Goal: Task Accomplishment & Management: Use online tool/utility

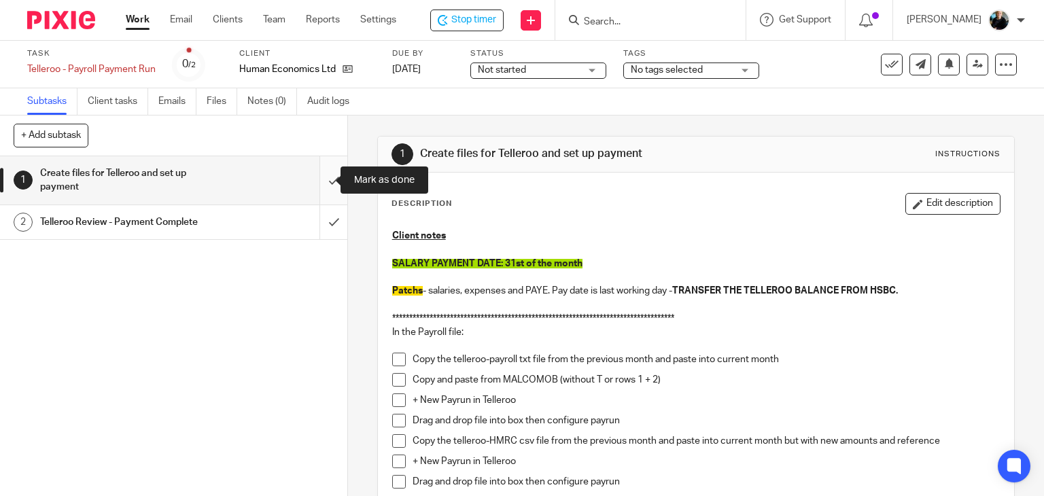
click at [319, 184] on input "submit" at bounding box center [173, 180] width 347 height 48
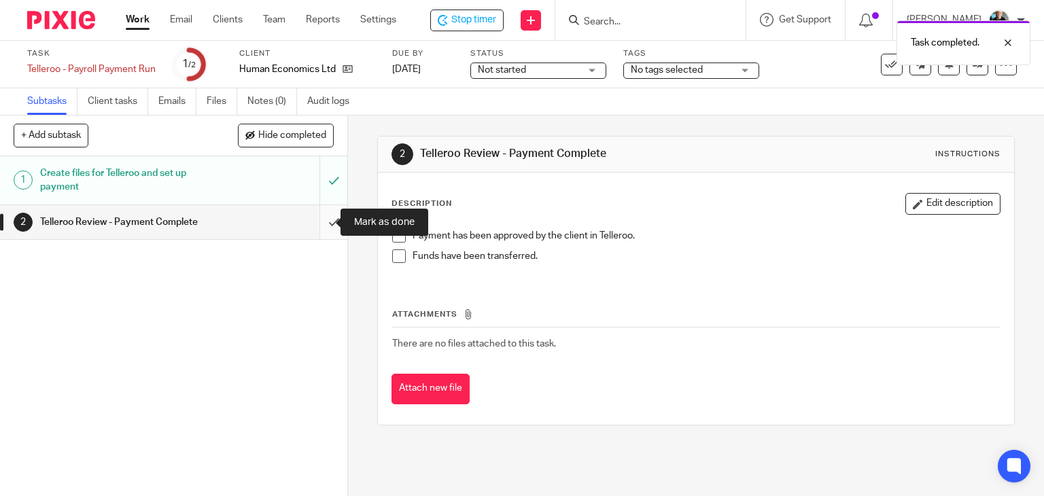
click at [319, 221] on input "submit" at bounding box center [173, 222] width 347 height 34
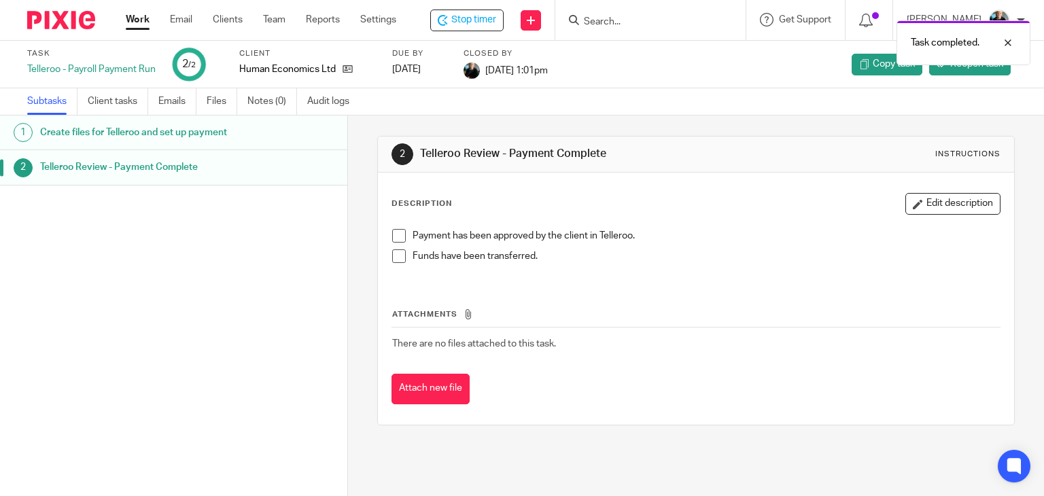
click at [196, 177] on h1 "Telleroo Review - Payment Complete" at bounding box center [138, 167] width 196 height 20
click at [950, 59] on span "Reopen task" at bounding box center [976, 64] width 53 height 14
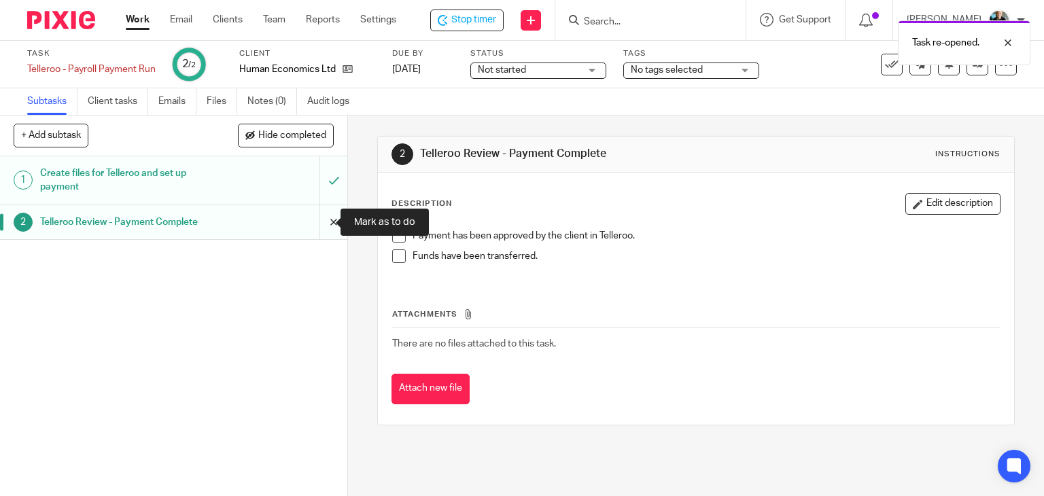
click at [324, 228] on input "submit" at bounding box center [173, 222] width 347 height 34
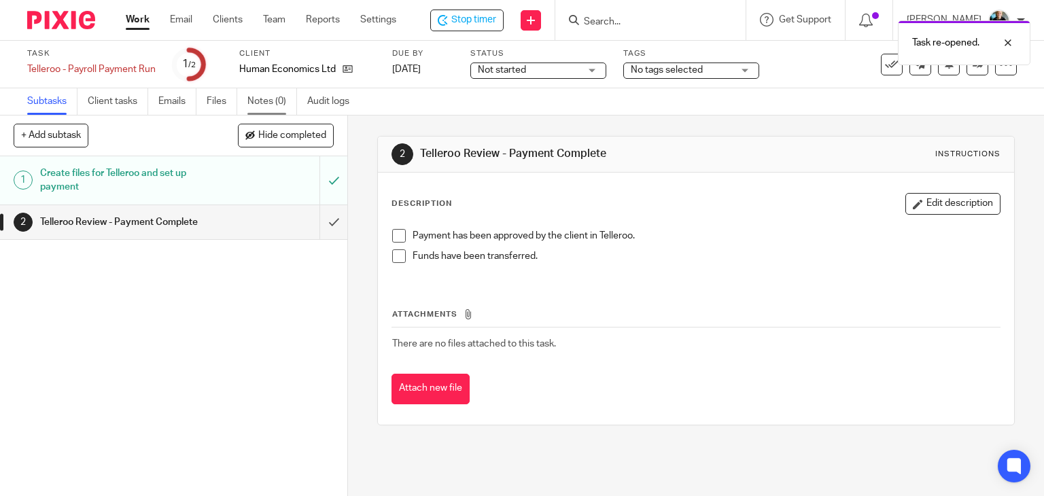
click at [272, 97] on link "Notes (0)" at bounding box center [272, 101] width 50 height 27
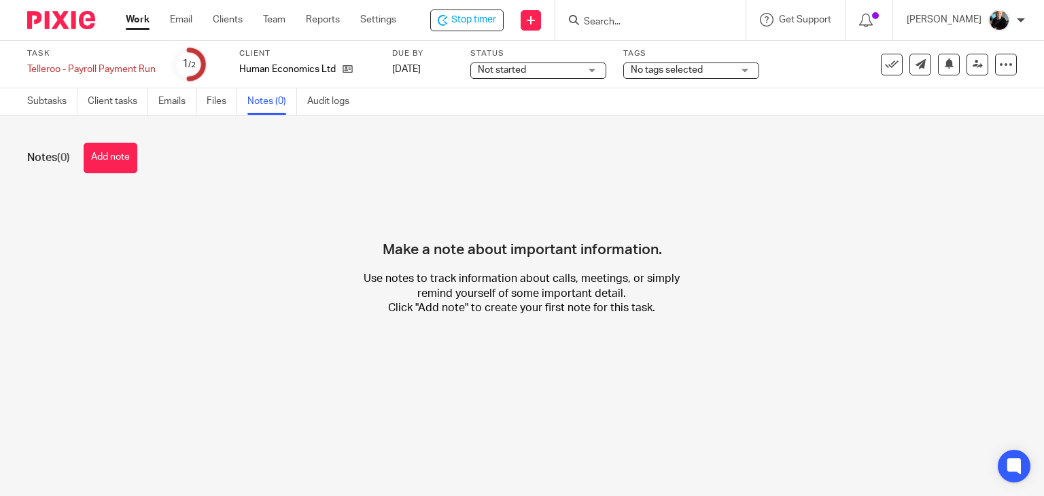
click at [118, 161] on button "Add note" at bounding box center [111, 158] width 54 height 31
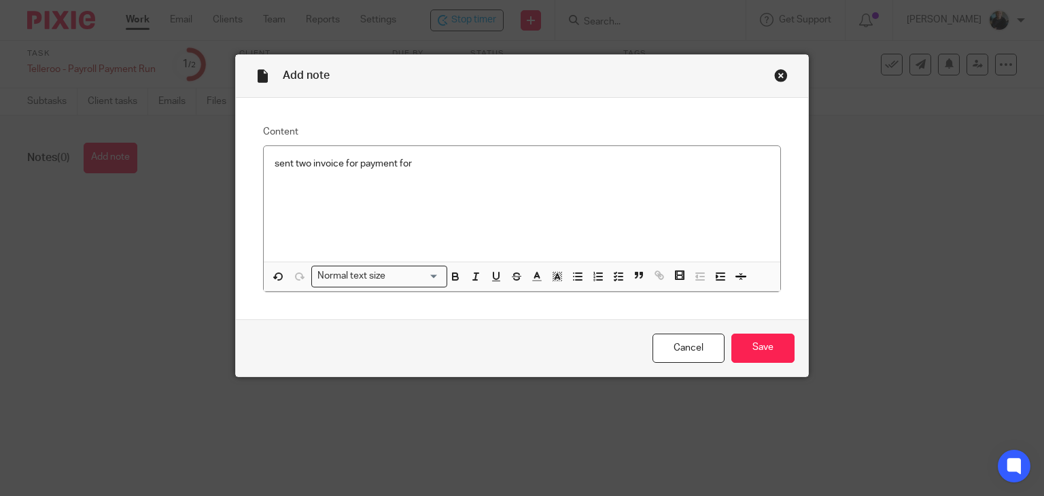
click at [426, 175] on div "sent two invoice for payment for" at bounding box center [522, 204] width 517 height 116
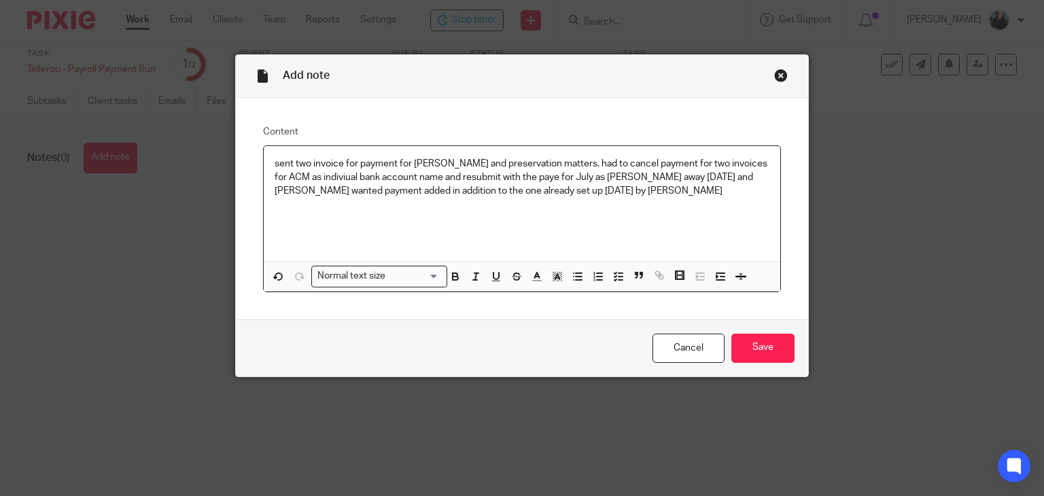
click at [570, 188] on p "sent two invoice for payment for charles monck and preservation matters. had to…" at bounding box center [523, 177] width 496 height 41
click at [761, 345] on input "Save" at bounding box center [763, 348] width 63 height 29
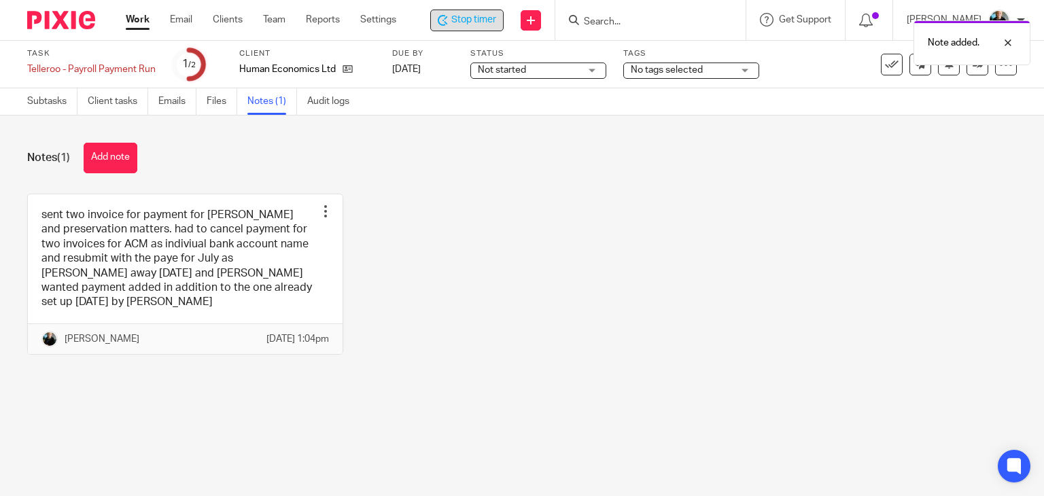
click at [458, 22] on span "Stop timer" at bounding box center [473, 20] width 45 height 14
click at [643, 22] on input "Search" at bounding box center [646, 22] width 122 height 12
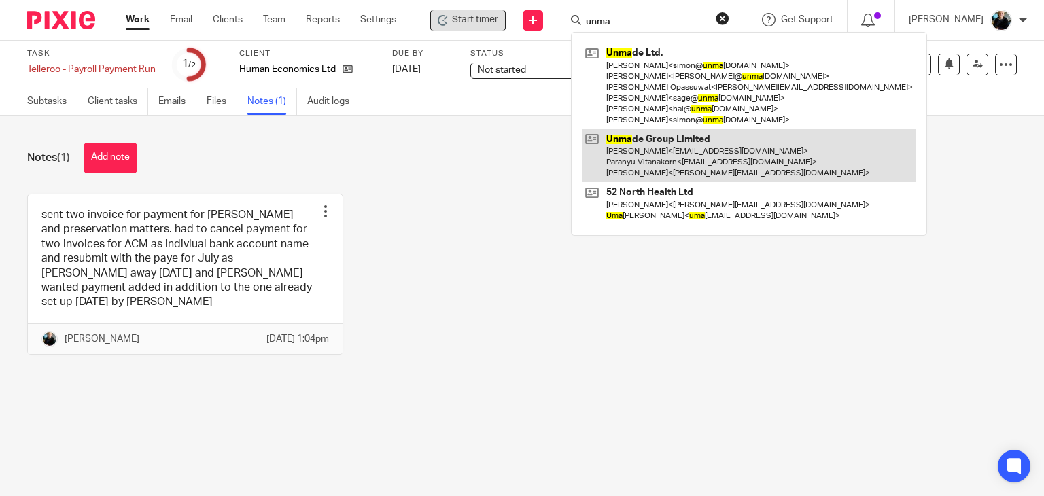
type input "unma"
click at [678, 145] on link at bounding box center [749, 156] width 334 height 54
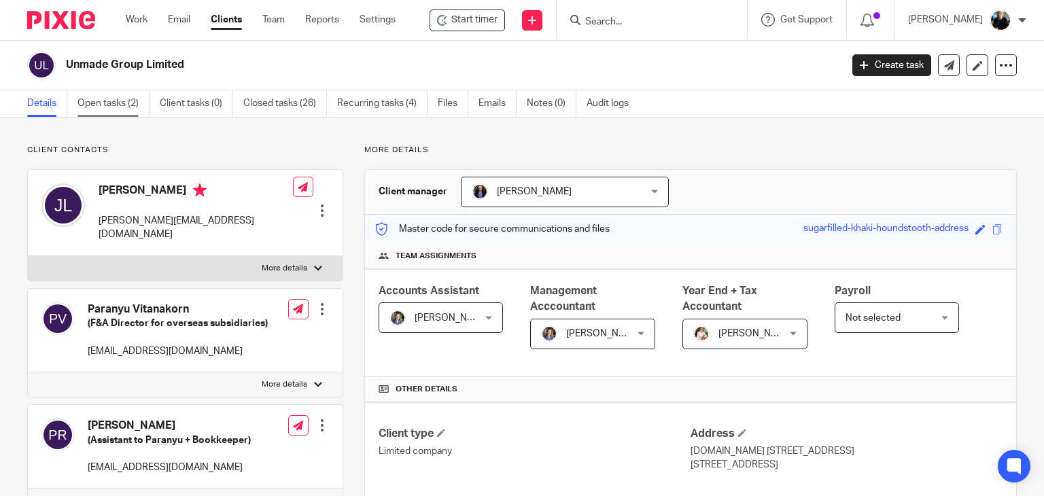
click at [114, 100] on link "Open tasks (2)" at bounding box center [114, 103] width 72 height 27
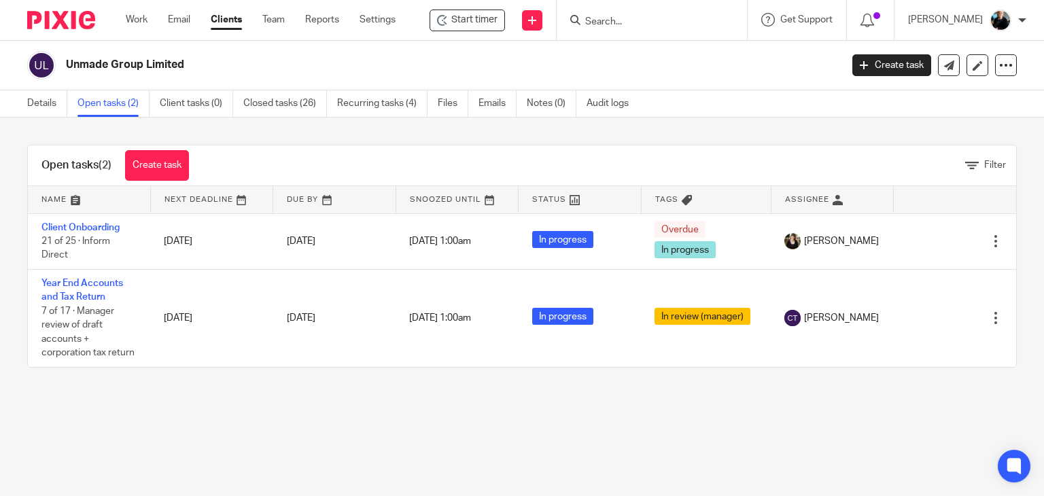
click at [619, 16] on input "Search" at bounding box center [645, 22] width 122 height 12
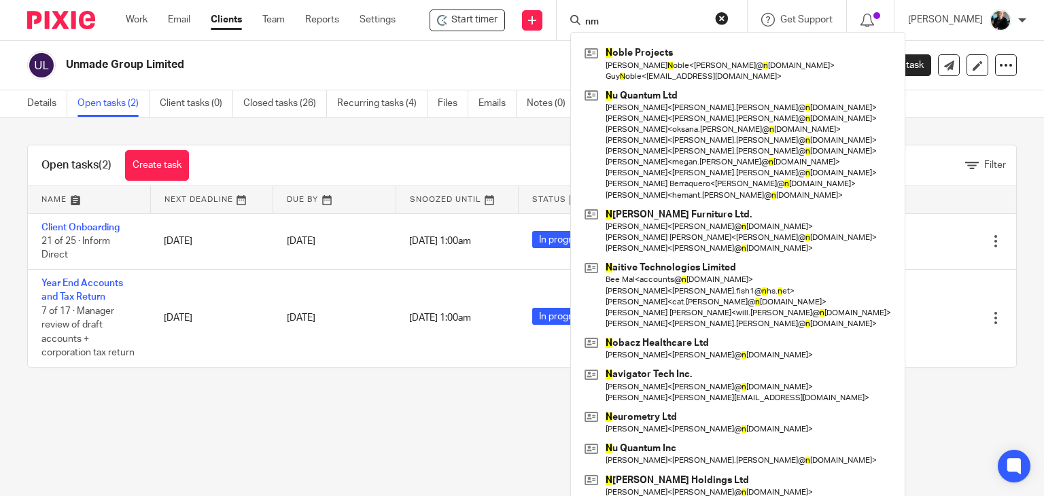
type input "n"
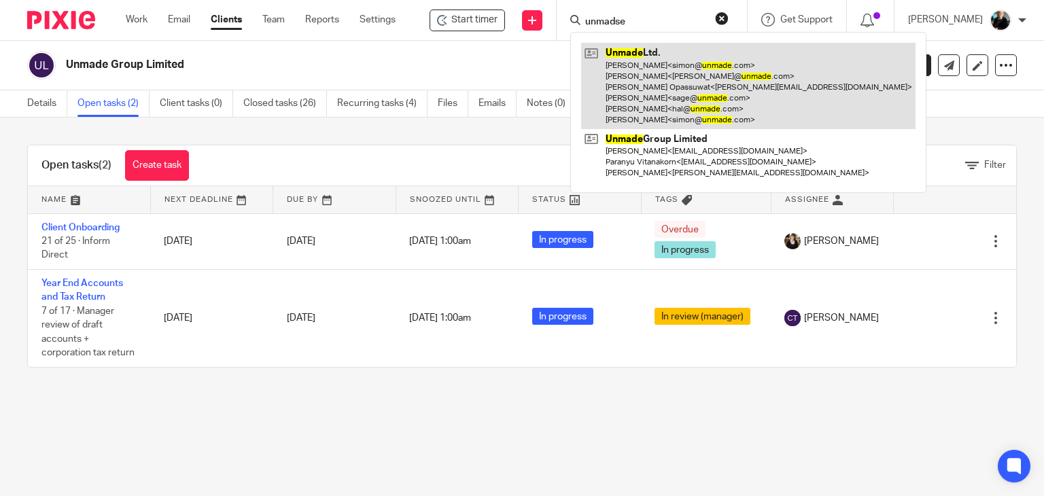
type input "unmadse"
click at [636, 111] on link at bounding box center [748, 86] width 334 height 86
click at [636, 110] on link at bounding box center [748, 86] width 334 height 86
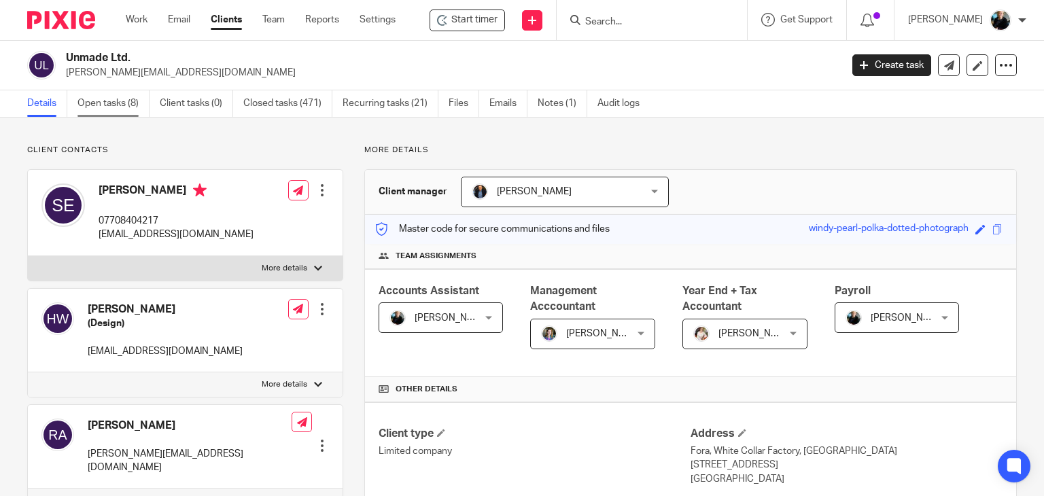
click at [113, 105] on link "Open tasks (8)" at bounding box center [114, 103] width 72 height 27
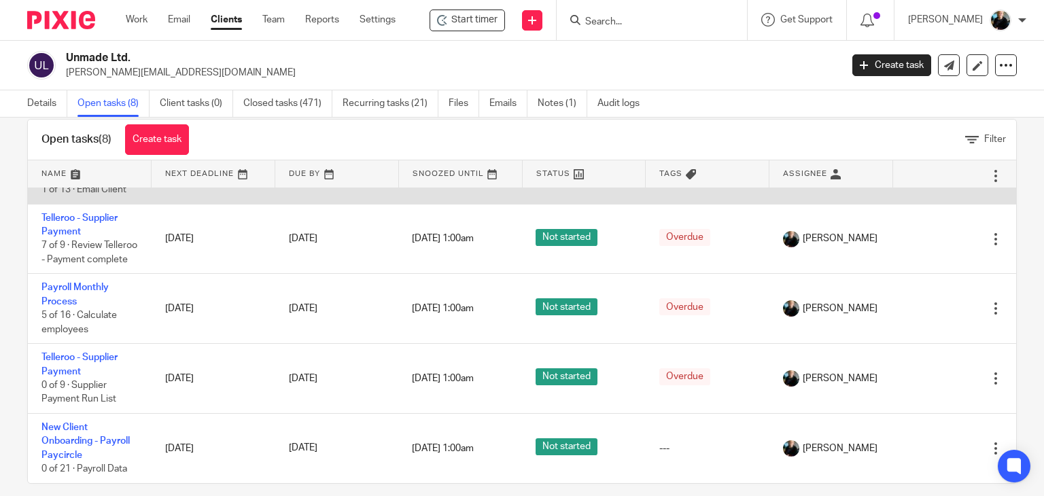
scroll to position [40, 0]
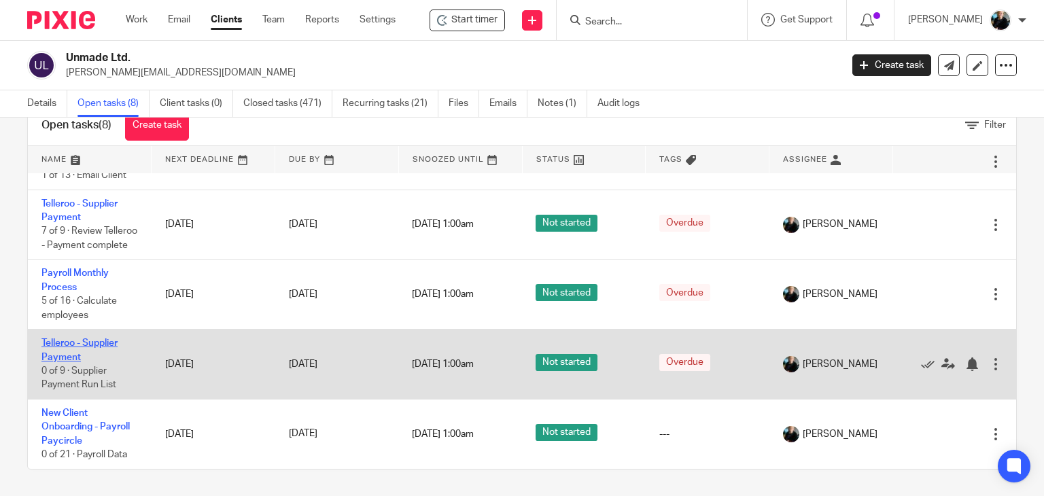
click at [54, 353] on link "Telleroo - Supplier Payment" at bounding box center [79, 350] width 76 height 23
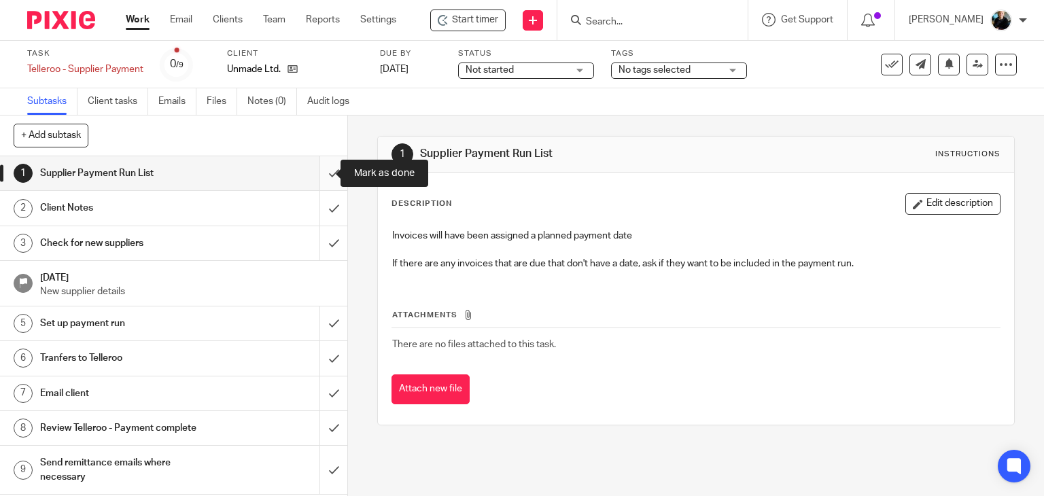
click at [317, 175] on input "submit" at bounding box center [173, 173] width 347 height 34
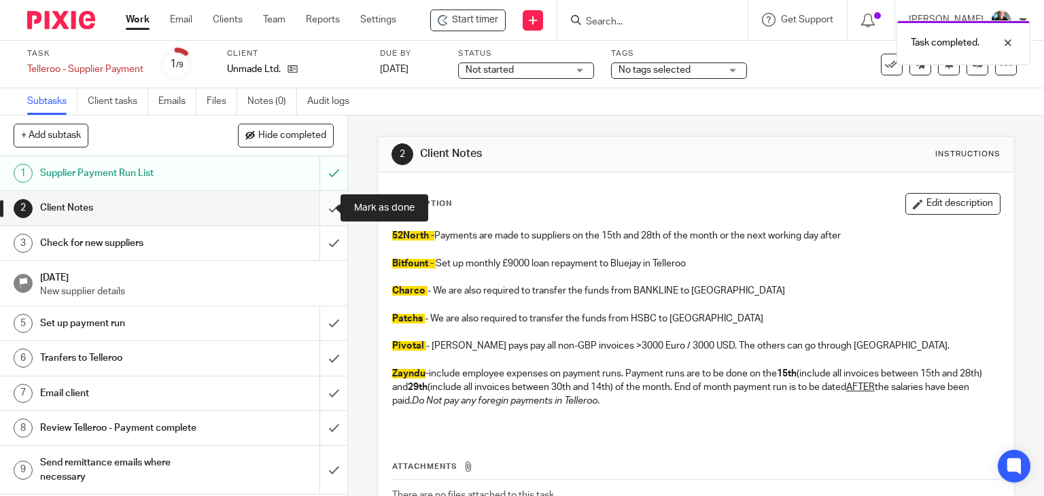
click at [315, 213] on input "submit" at bounding box center [173, 208] width 347 height 34
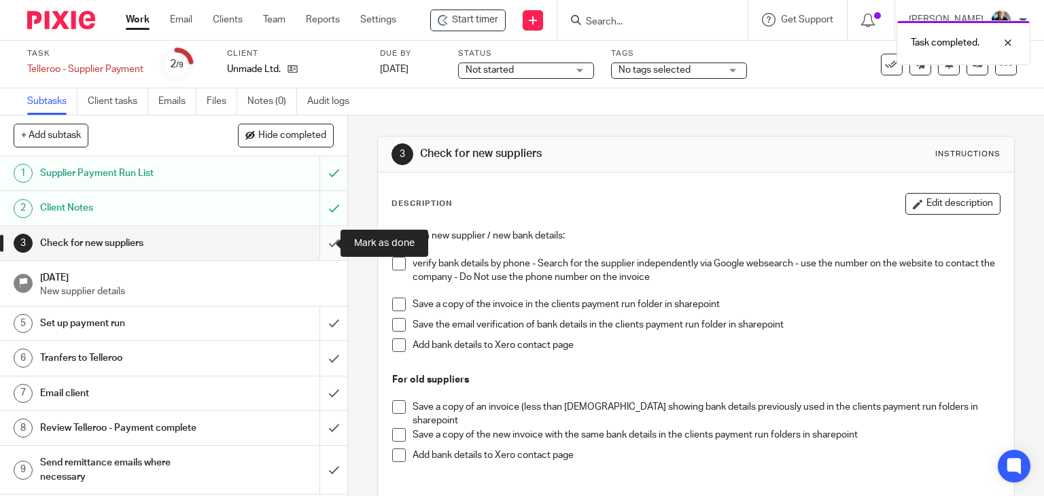
click at [315, 245] on input "submit" at bounding box center [173, 243] width 347 height 34
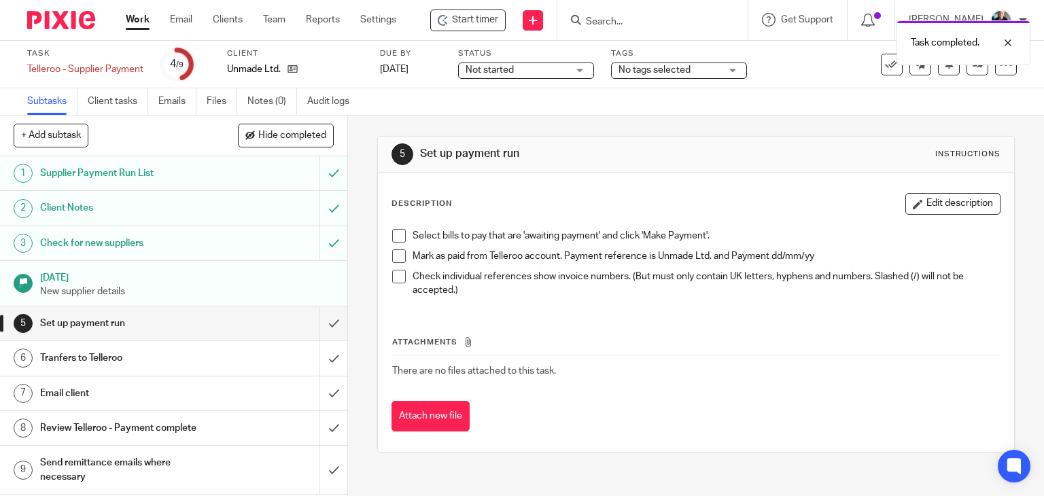
click at [393, 239] on span at bounding box center [399, 236] width 14 height 14
click at [394, 256] on span at bounding box center [399, 257] width 14 height 14
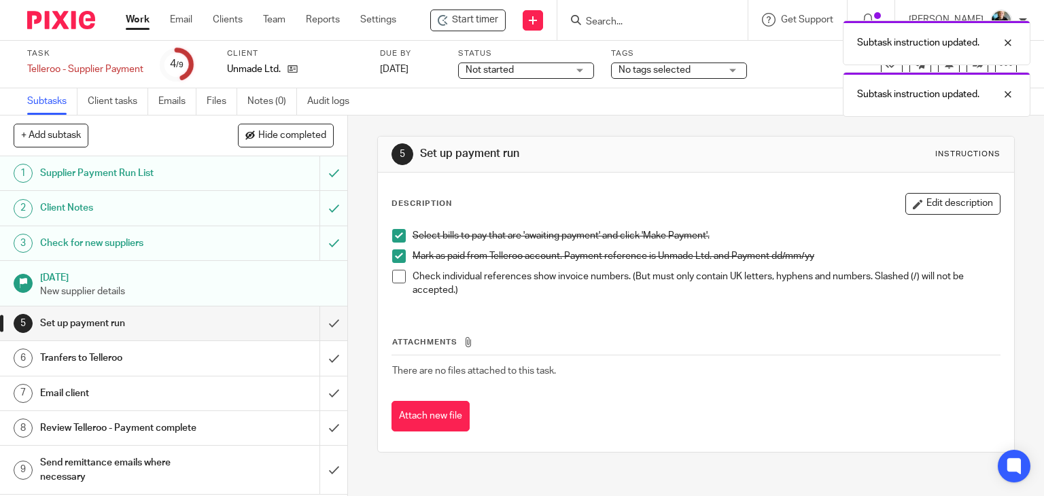
click at [394, 276] on span at bounding box center [399, 277] width 14 height 14
click at [317, 324] on input "submit" at bounding box center [173, 324] width 347 height 34
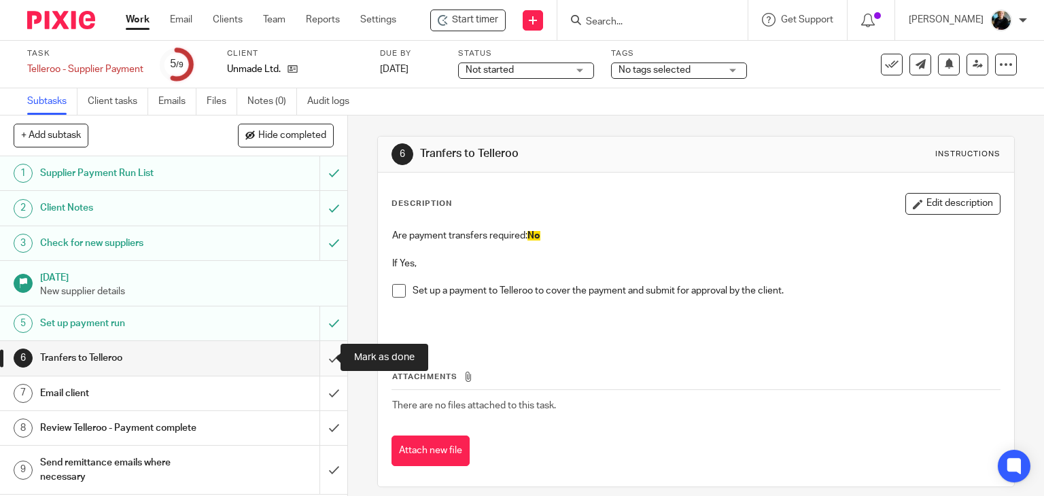
click at [317, 358] on input "submit" at bounding box center [173, 358] width 347 height 34
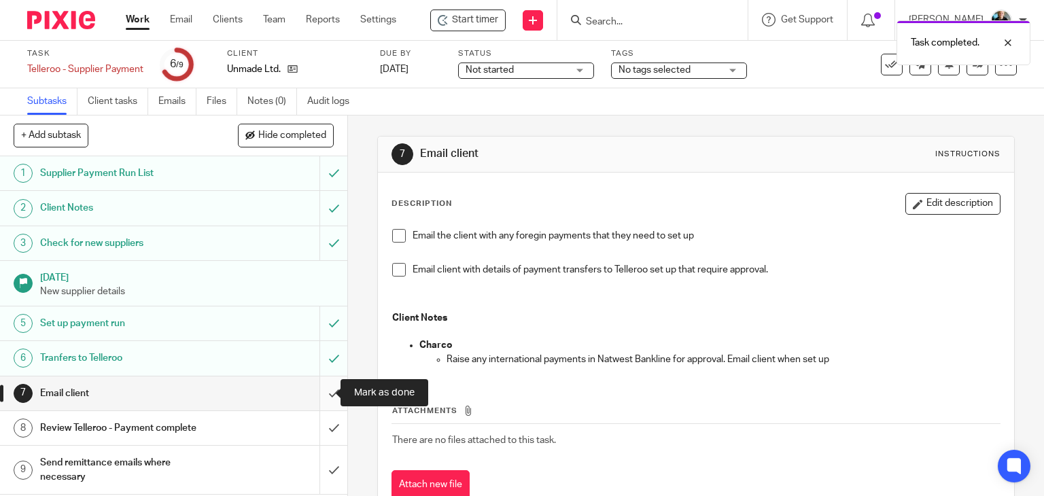
click at [317, 386] on input "submit" at bounding box center [173, 394] width 347 height 34
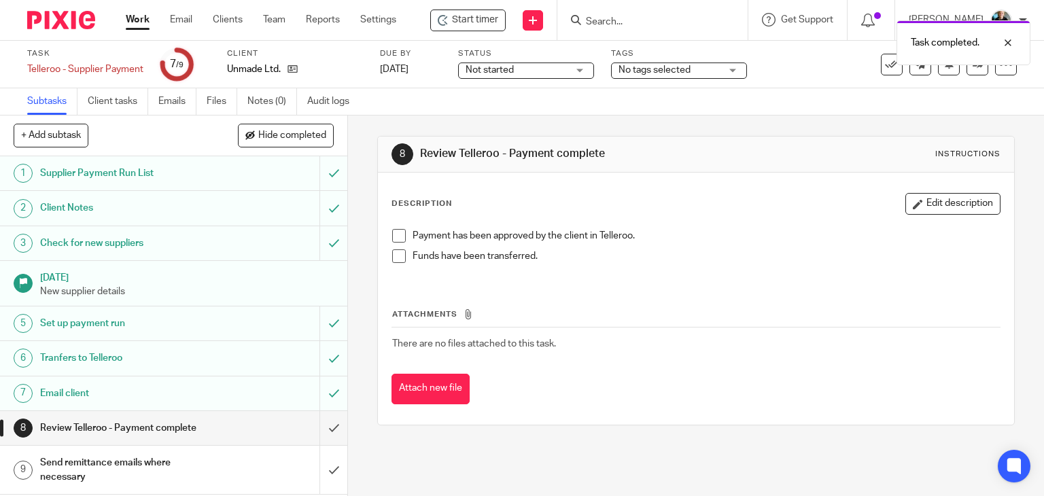
click at [393, 238] on span at bounding box center [399, 236] width 14 height 14
click at [397, 256] on span at bounding box center [399, 257] width 14 height 14
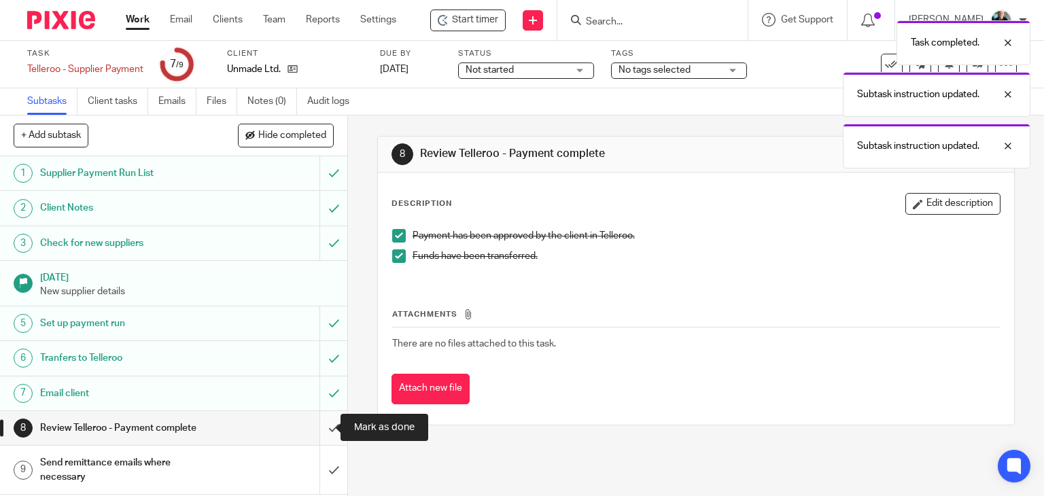
click at [317, 426] on input "submit" at bounding box center [173, 428] width 347 height 34
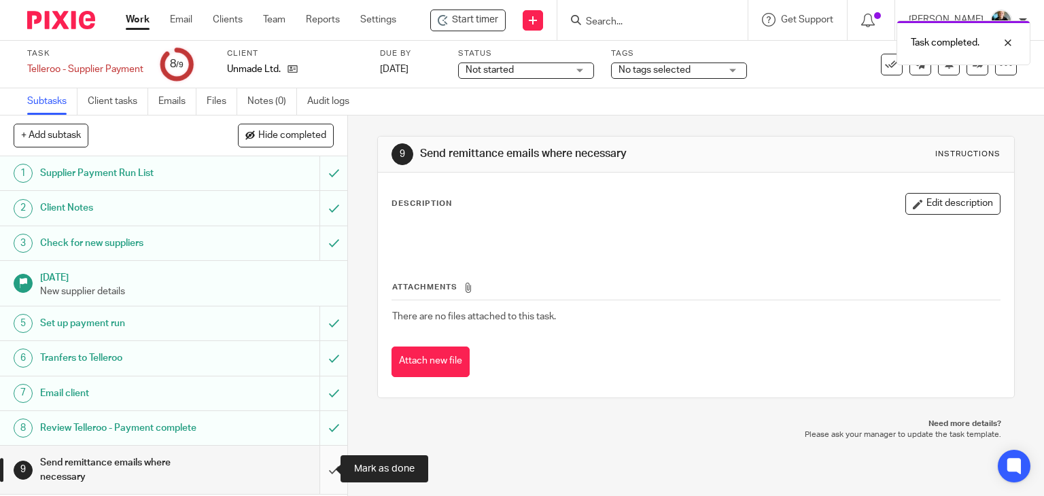
click at [315, 467] on input "submit" at bounding box center [173, 470] width 347 height 48
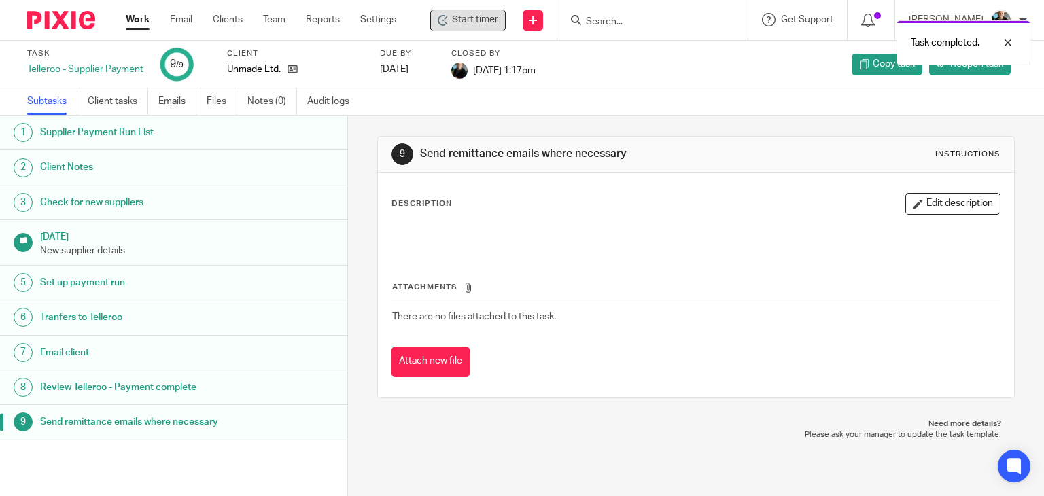
click at [462, 20] on span "Start timer" at bounding box center [475, 20] width 46 height 14
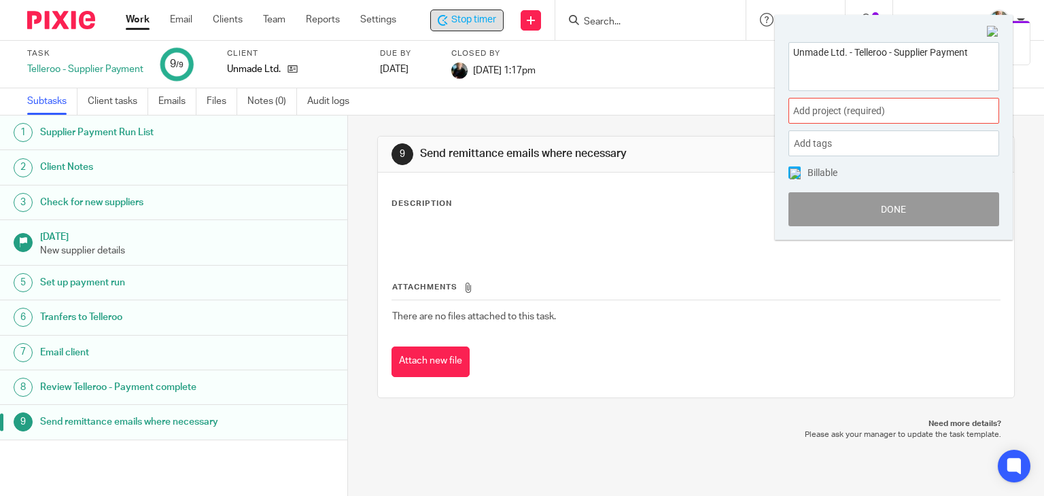
click at [901, 107] on span "Add project (required) :" at bounding box center [878, 111] width 171 height 14
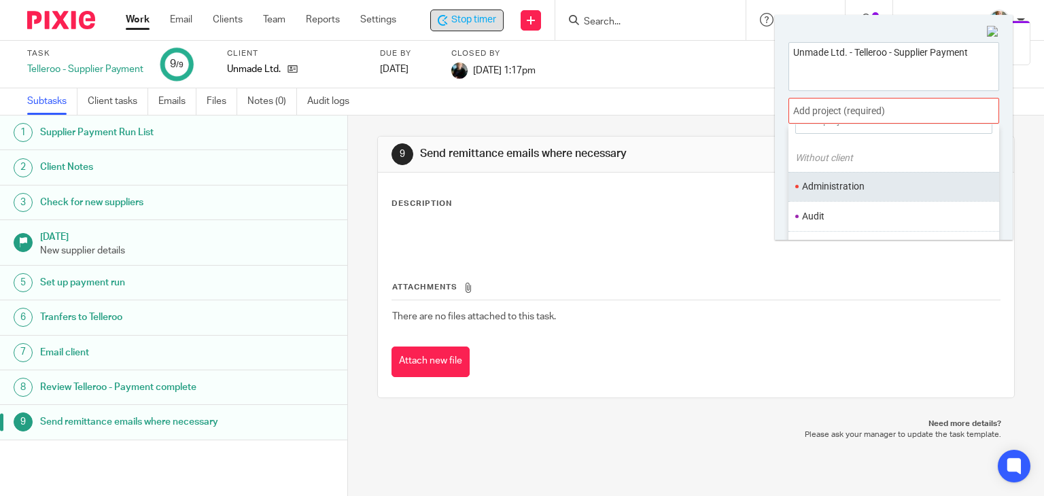
scroll to position [68, 0]
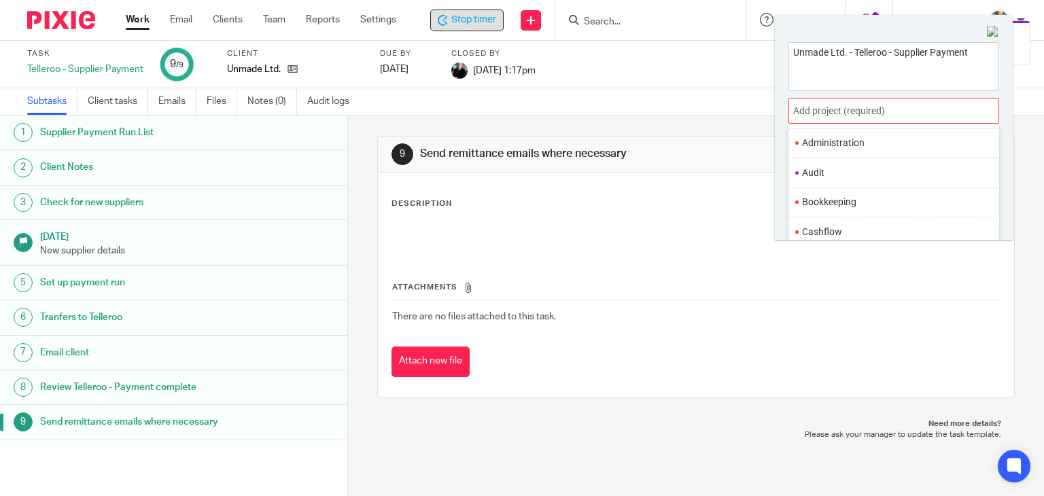
click at [839, 206] on li "Bookkeeping" at bounding box center [890, 202] width 177 height 14
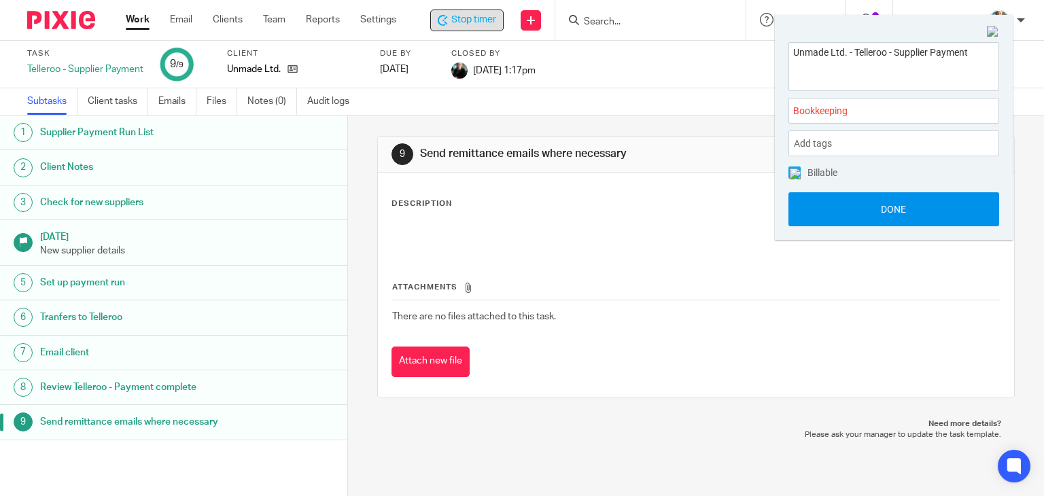
click at [873, 202] on button "Done" at bounding box center [894, 209] width 211 height 34
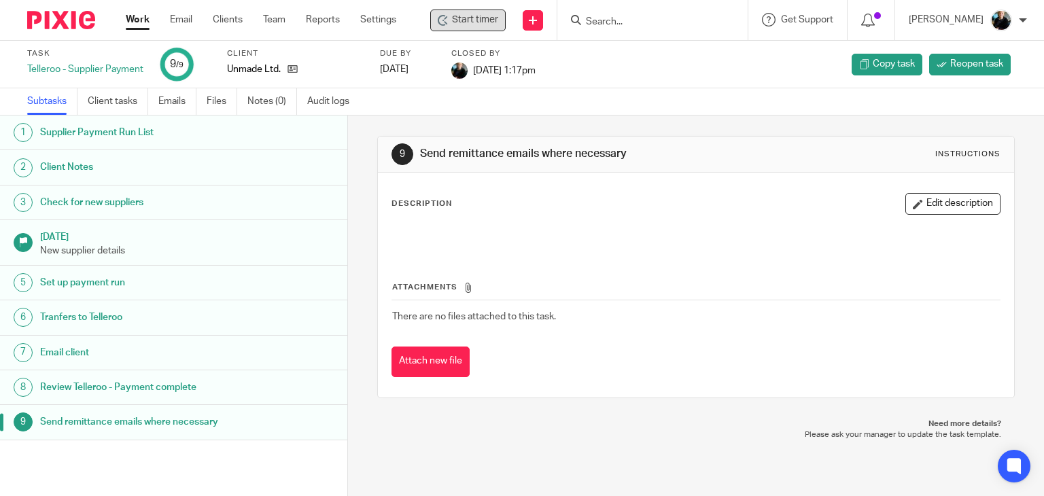
click at [620, 25] on input "Search" at bounding box center [646, 22] width 122 height 12
click at [630, 20] on input "Search" at bounding box center [646, 22] width 122 height 12
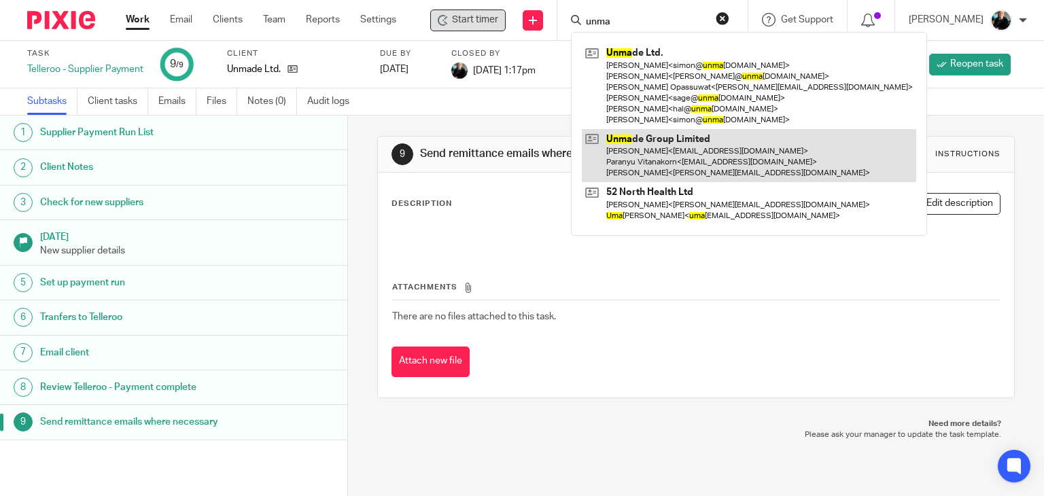
type input "unma"
click at [674, 145] on link at bounding box center [749, 156] width 334 height 54
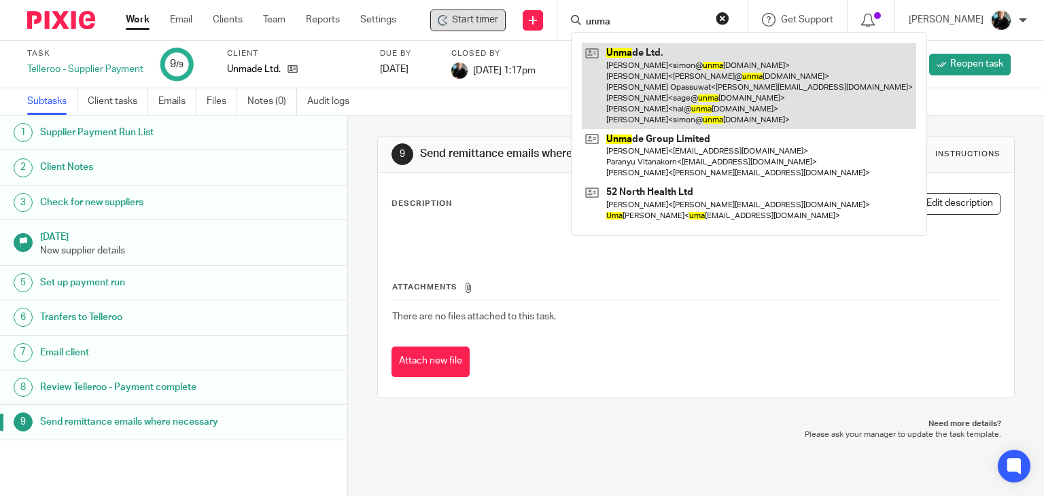
click at [677, 85] on link at bounding box center [749, 86] width 334 height 86
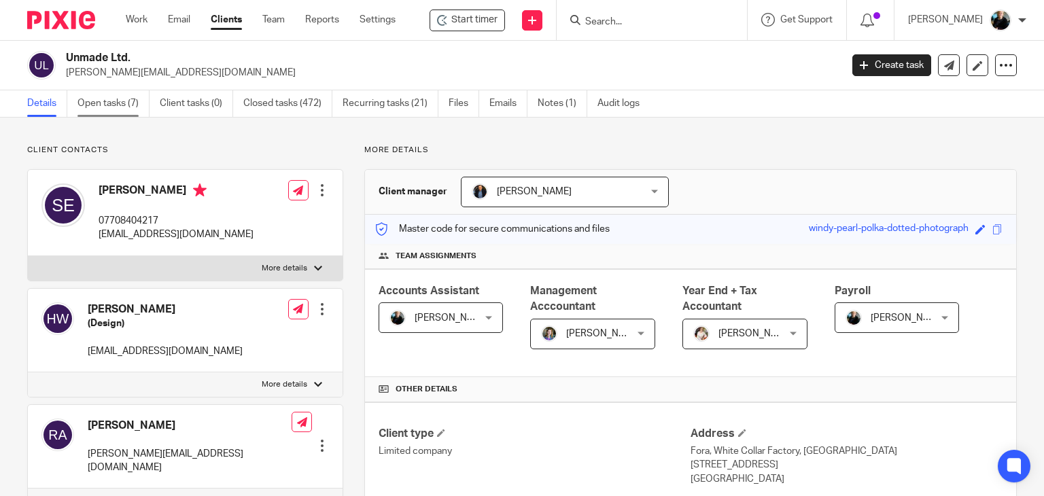
click at [92, 109] on link "Open tasks (7)" at bounding box center [114, 103] width 72 height 27
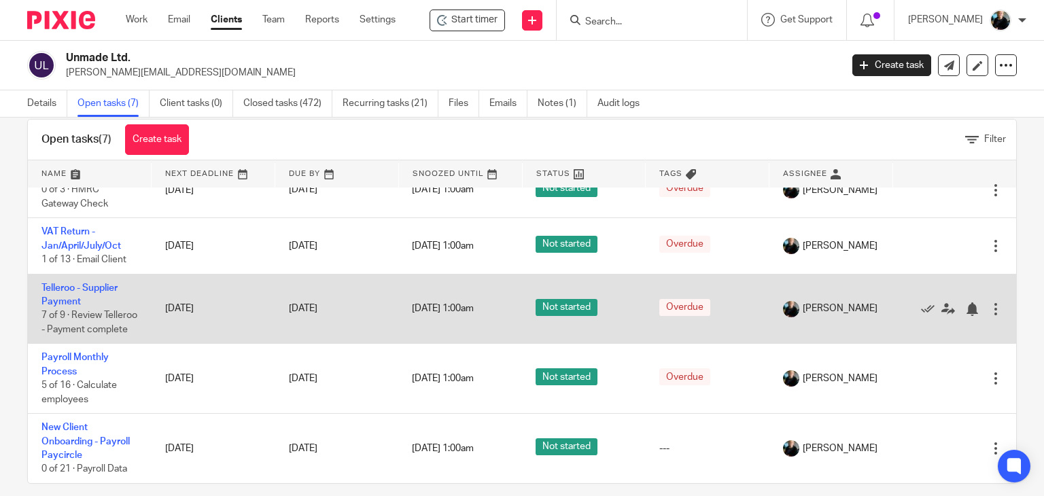
scroll to position [40, 0]
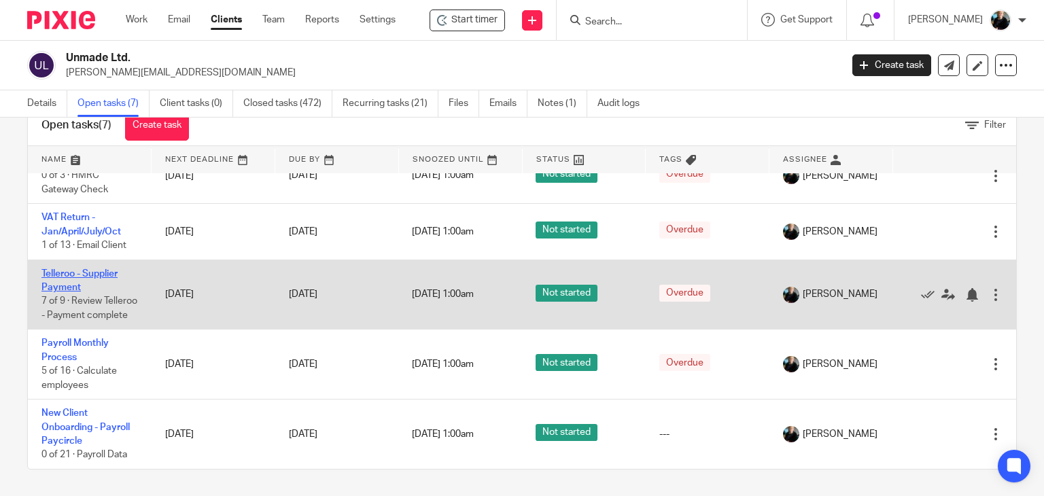
click at [88, 269] on link "Telleroo - Supplier Payment" at bounding box center [79, 280] width 76 height 23
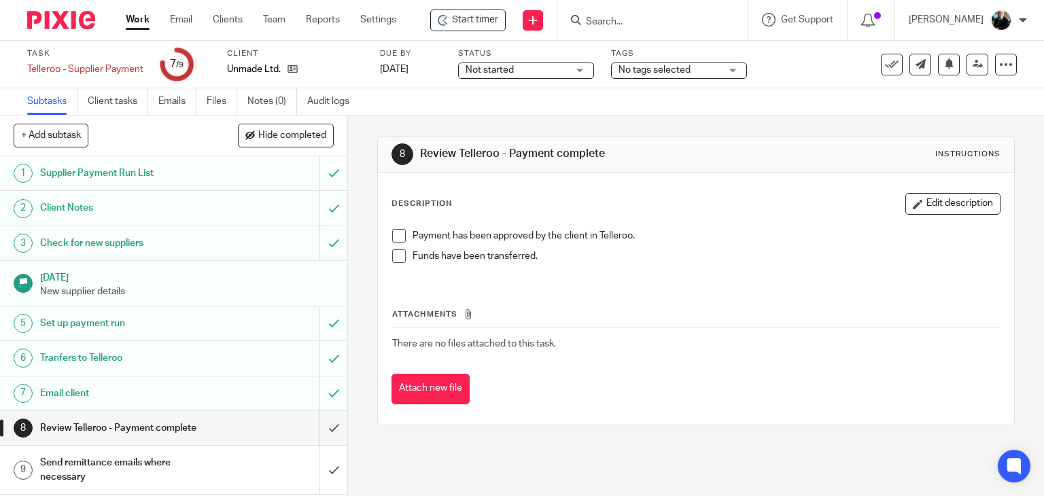
click at [393, 237] on span at bounding box center [399, 236] width 14 height 14
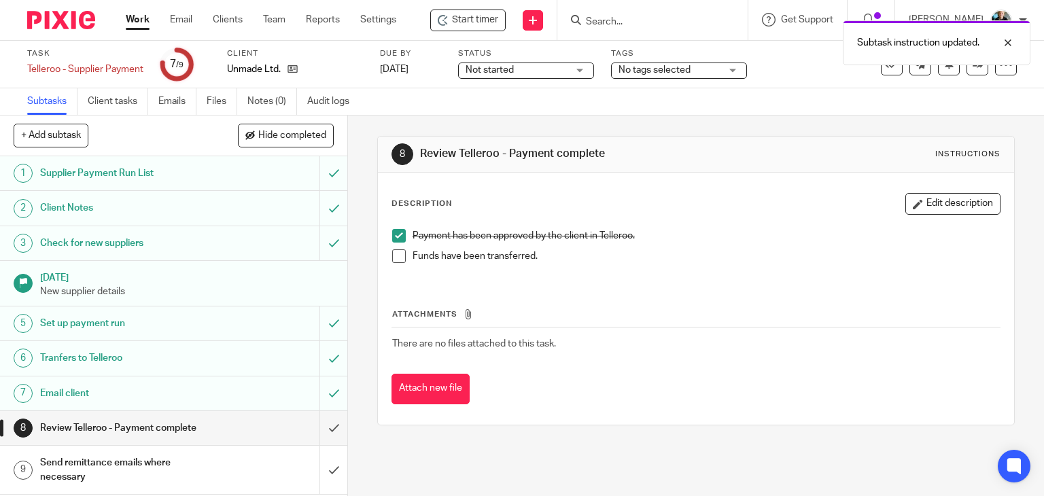
click at [396, 254] on span at bounding box center [399, 257] width 14 height 14
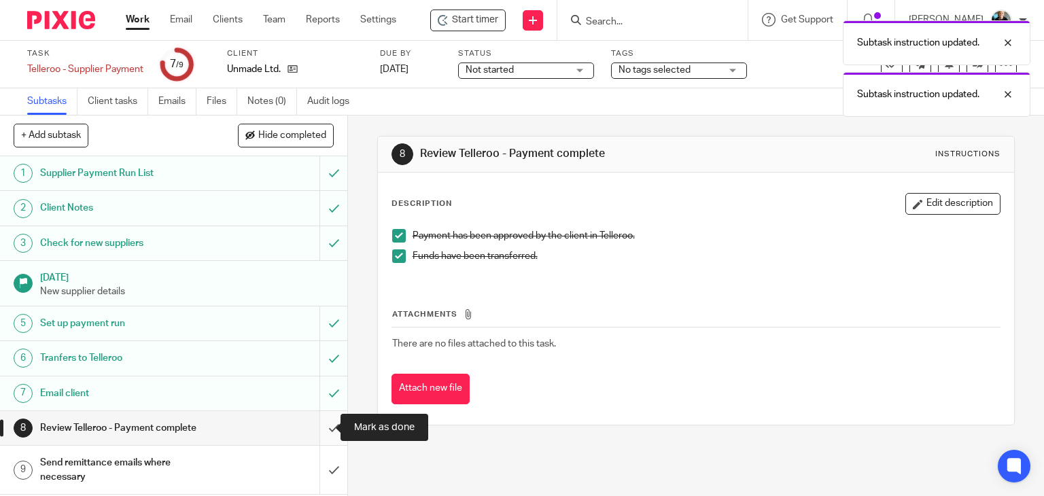
click at [320, 428] on input "submit" at bounding box center [173, 428] width 347 height 34
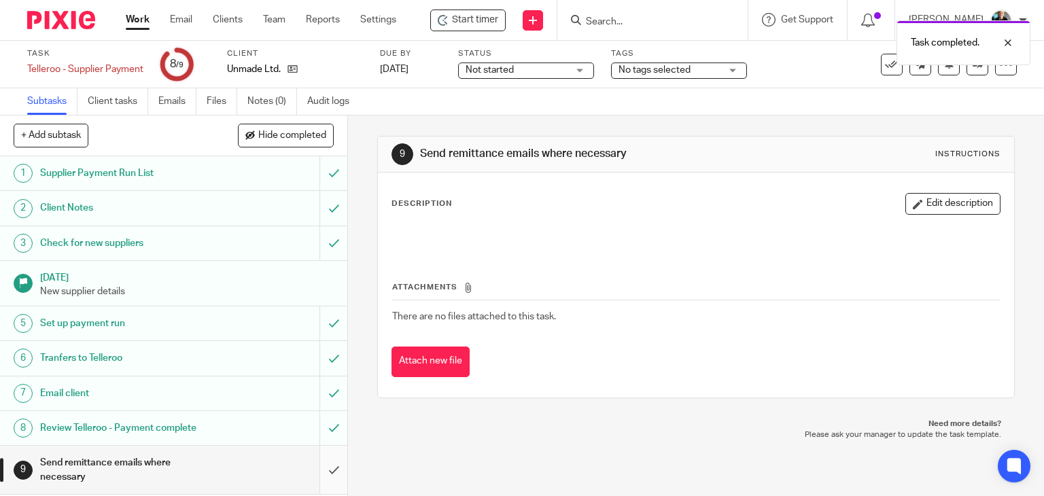
click at [318, 470] on input "submit" at bounding box center [173, 470] width 347 height 48
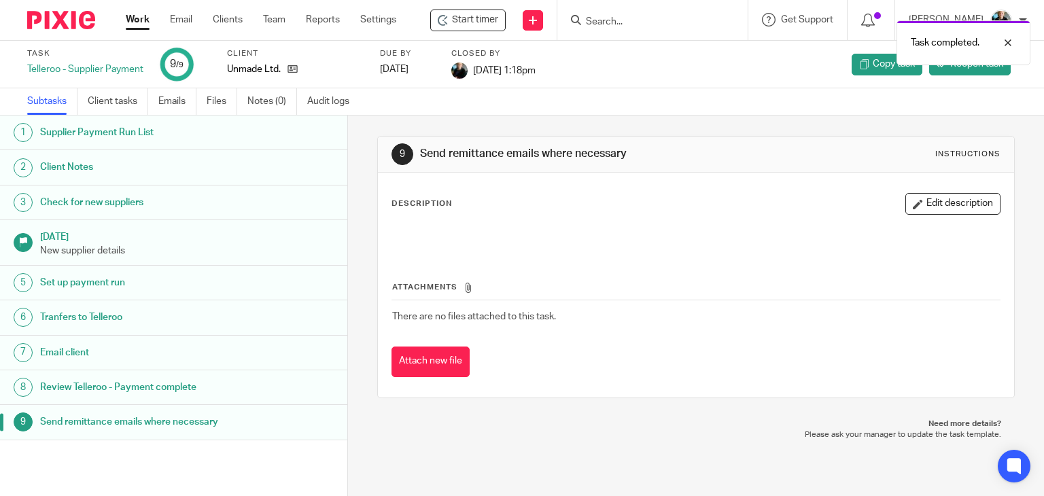
click at [625, 21] on div "Task completed." at bounding box center [776, 40] width 509 height 52
click at [621, 14] on div "Task completed." at bounding box center [776, 40] width 509 height 52
click at [622, 22] on div "Task completed." at bounding box center [776, 40] width 509 height 52
click at [618, 18] on div "Task completed." at bounding box center [776, 40] width 509 height 52
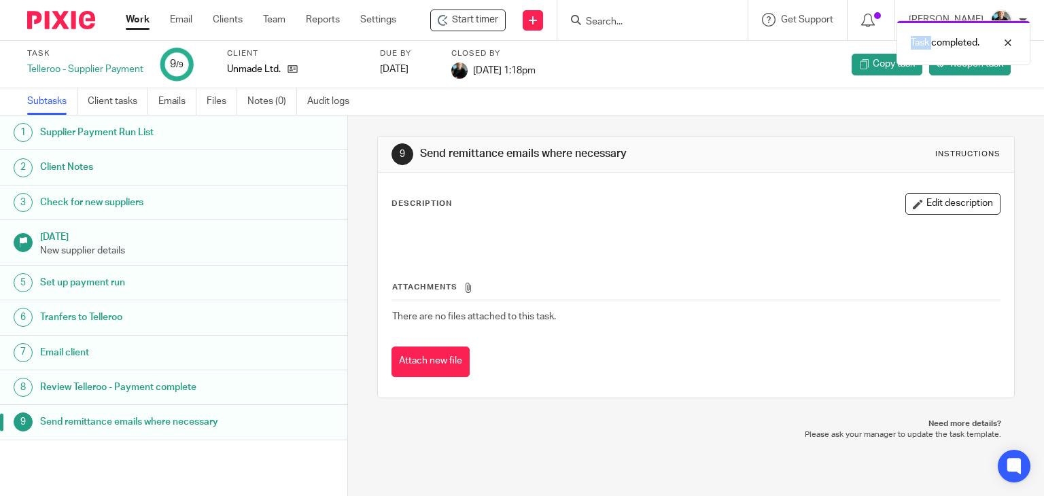
click at [617, 18] on div "Task completed." at bounding box center [776, 40] width 509 height 52
click at [617, 21] on div "Task completed." at bounding box center [776, 40] width 509 height 52
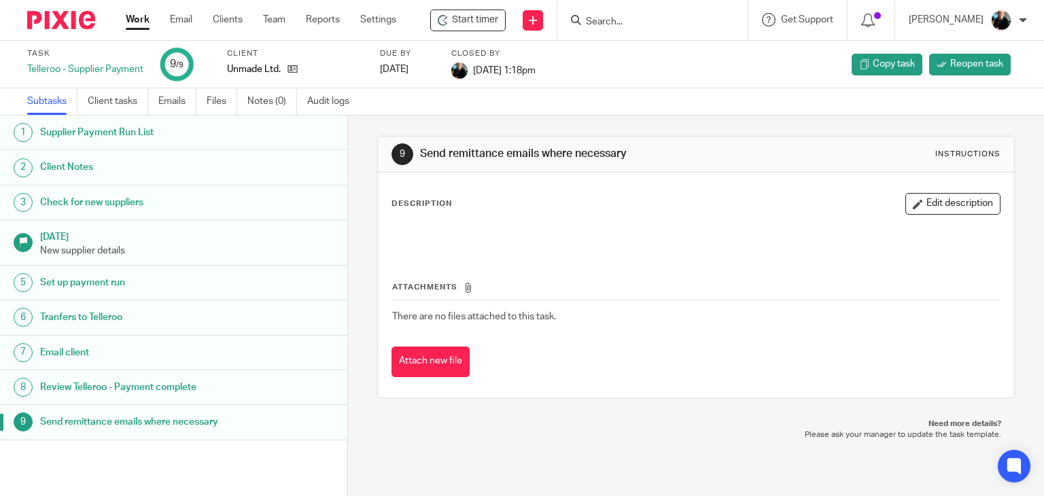
click at [609, 25] on div "Task completed." at bounding box center [776, 40] width 509 height 52
click at [608, 20] on input "Search" at bounding box center [646, 22] width 122 height 12
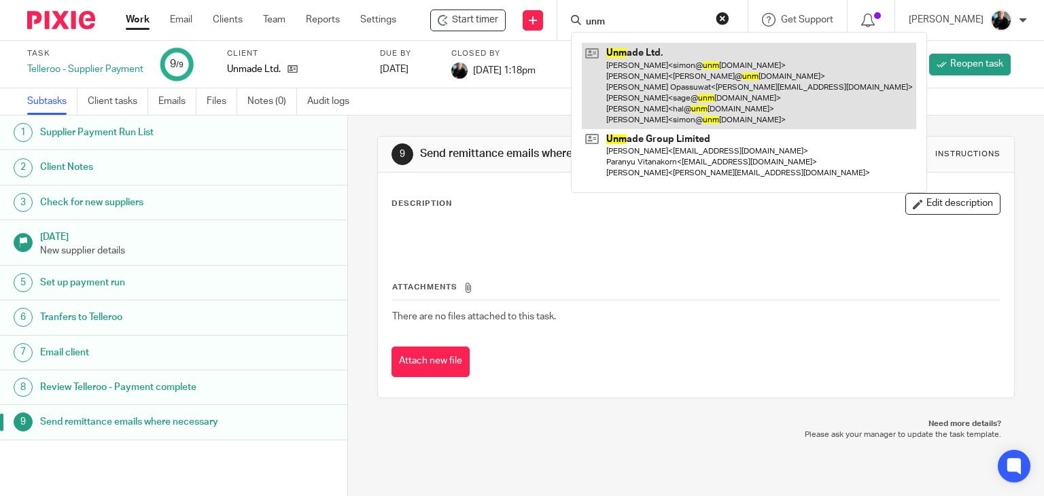
type input "unm"
click at [649, 65] on link at bounding box center [749, 86] width 334 height 86
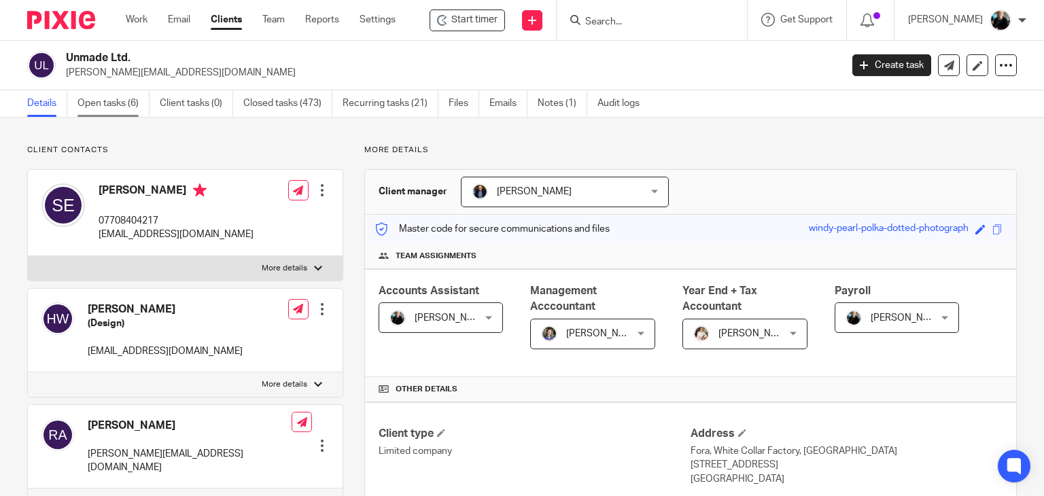
click at [117, 96] on link "Open tasks (6)" at bounding box center [114, 103] width 72 height 27
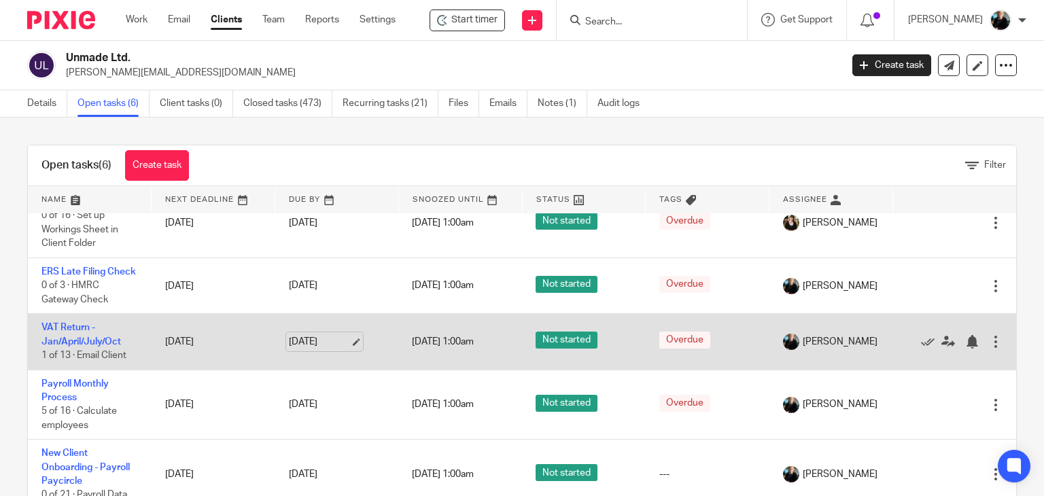
scroll to position [40, 0]
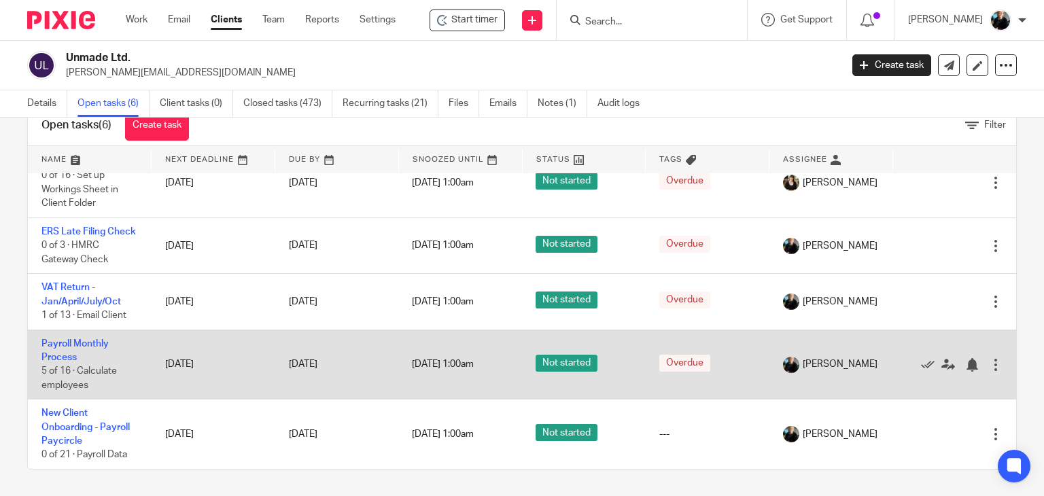
click at [63, 347] on td "Payroll Monthly Process 5 of 16 · Calculate employees" at bounding box center [90, 365] width 124 height 70
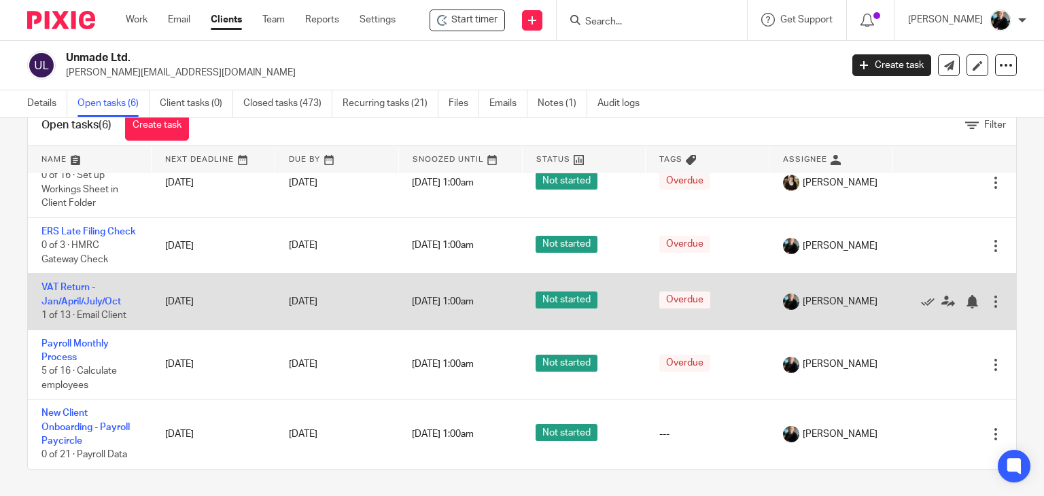
scroll to position [111, 0]
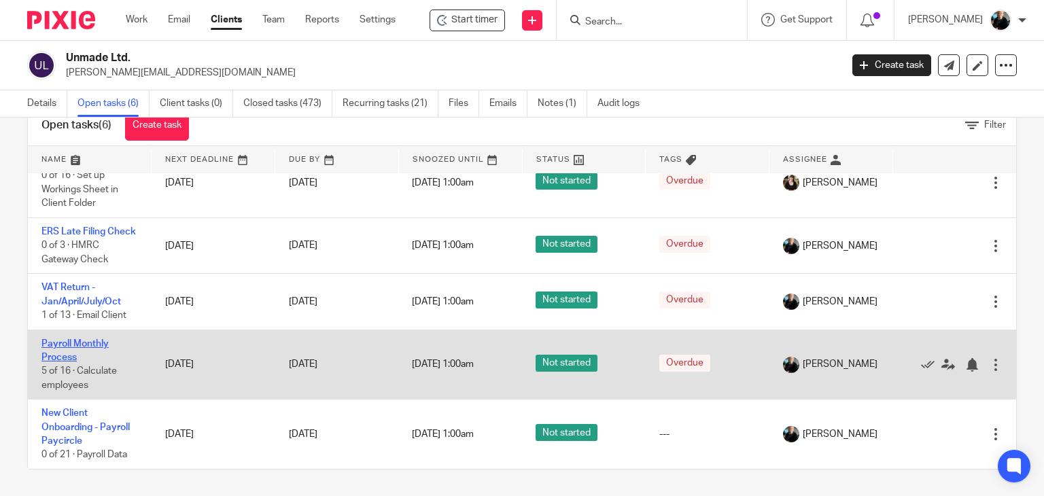
click at [102, 343] on link "Payroll Monthly Process" at bounding box center [74, 350] width 67 height 23
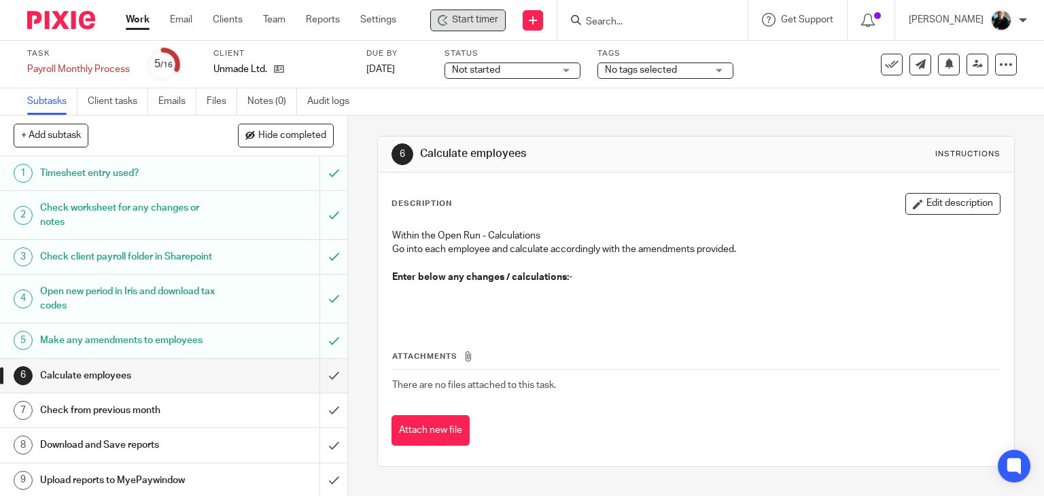
click at [446, 19] on icon at bounding box center [443, 20] width 11 height 11
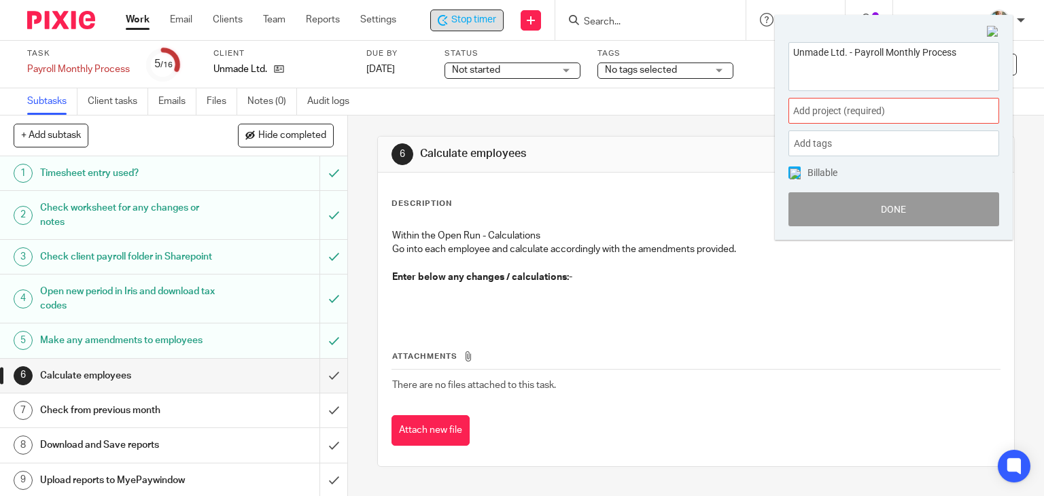
click at [842, 112] on span "Add project (required) :" at bounding box center [878, 111] width 171 height 14
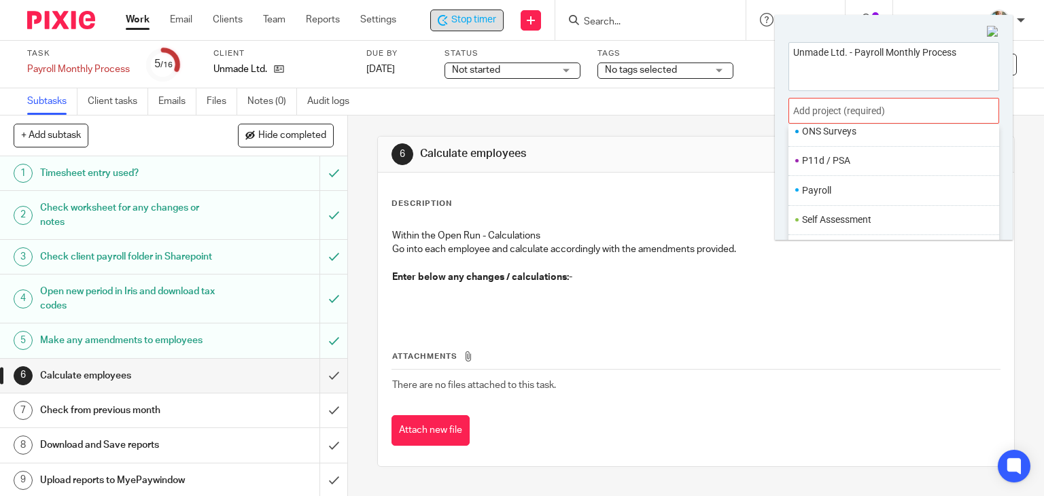
scroll to position [509, 0]
click at [819, 173] on li "Payroll" at bounding box center [890, 176] width 177 height 14
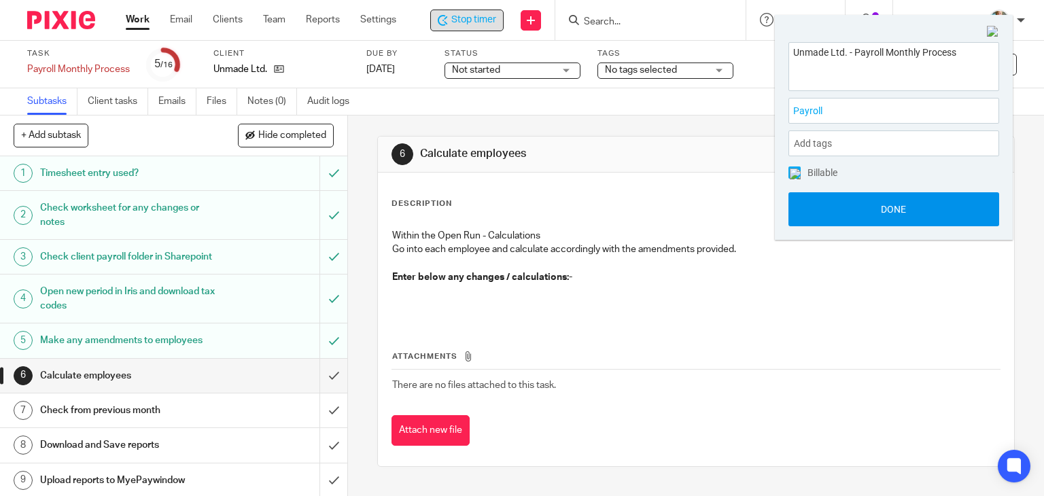
click at [908, 211] on button "Done" at bounding box center [894, 209] width 211 height 34
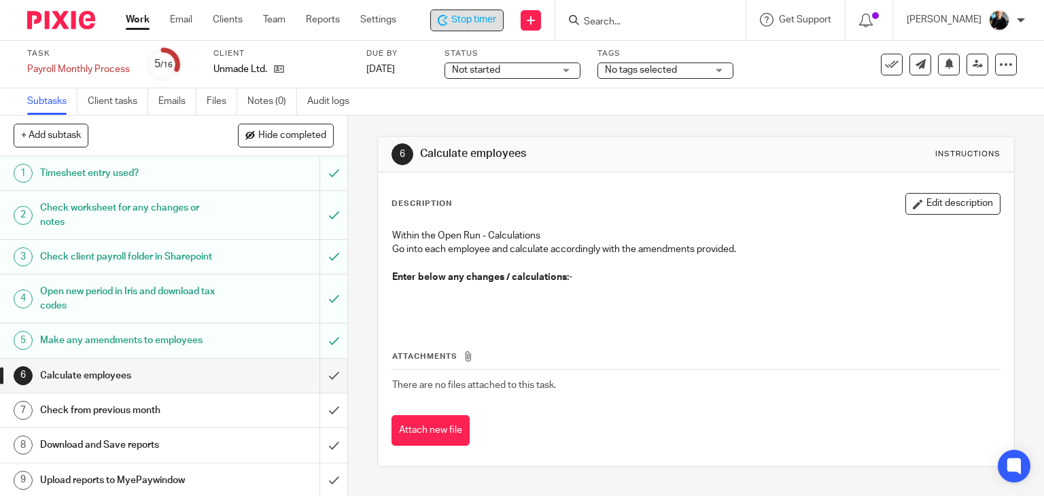
click at [457, 20] on span "Stop timer" at bounding box center [473, 20] width 45 height 14
click at [553, 178] on div "Description Edit description Within the Open Run - Calculations Go into each em…" at bounding box center [696, 320] width 637 height 294
click at [1019, 22] on div at bounding box center [1023, 20] width 8 height 8
click at [937, 90] on icon at bounding box center [932, 95] width 10 height 10
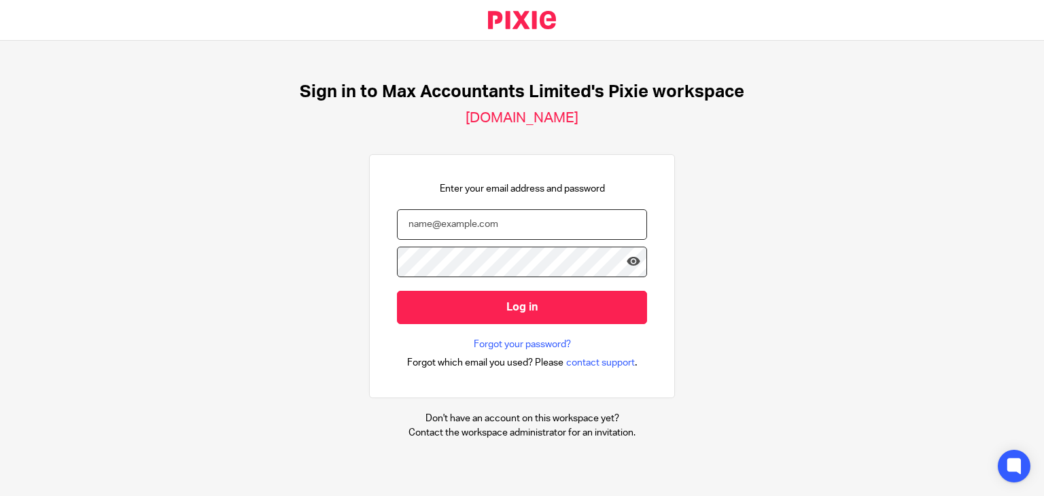
type input "nickyp@maxaccountants.co.uk"
